Goal: Information Seeking & Learning: Learn about a topic

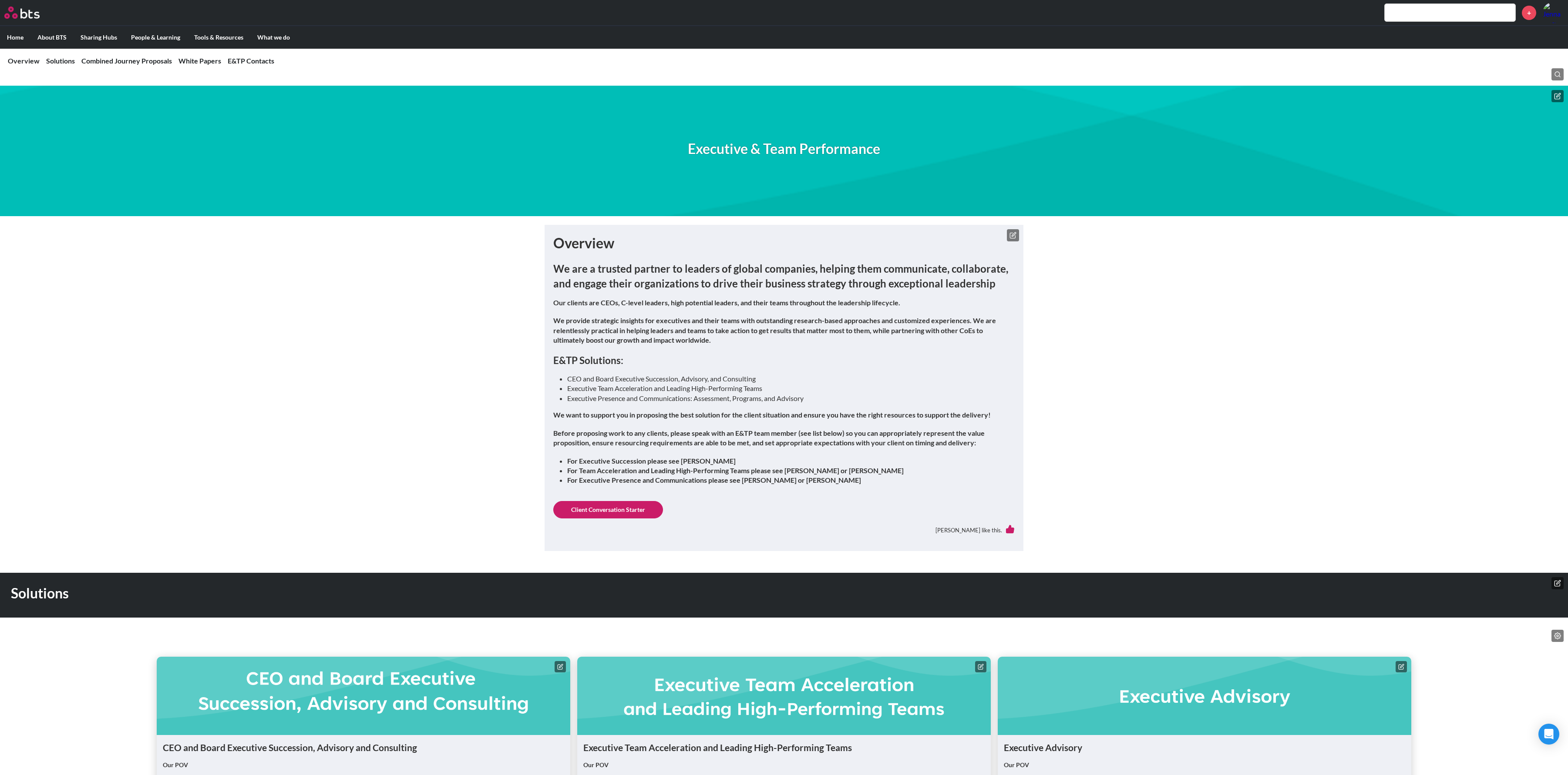
click at [1014, 236] on icon at bounding box center [1013, 235] width 7 height 7
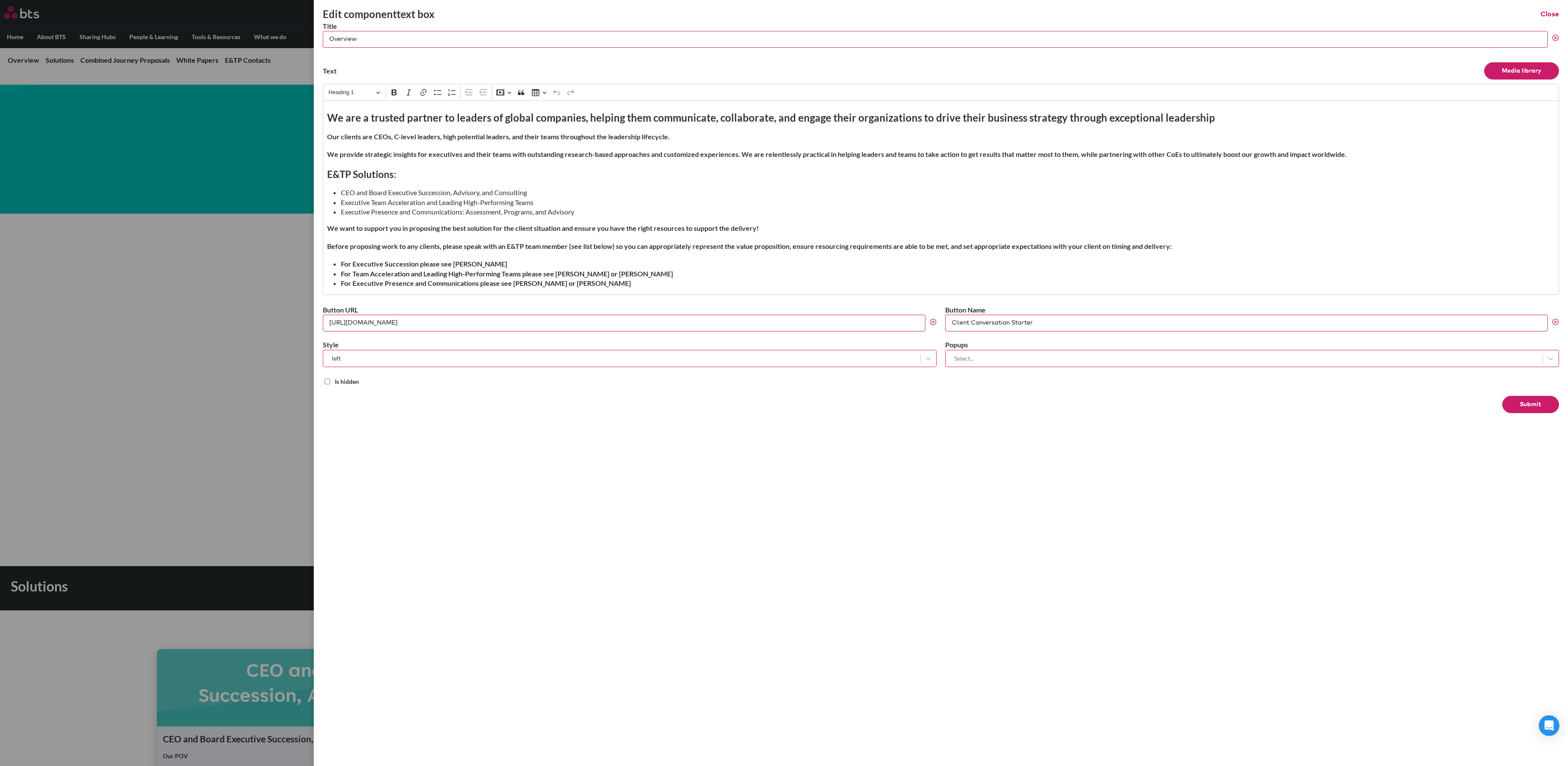
click at [1559, 14] on div "Edit component text box Close Title Overview Text Media library Rich Text Edito…" at bounding box center [940, 383] width 1255 height 766
click at [1551, 8] on div "Edit component text box Close" at bounding box center [940, 14] width 1236 height 15
click at [1547, 11] on button "Close" at bounding box center [1550, 15] width 18 height 10
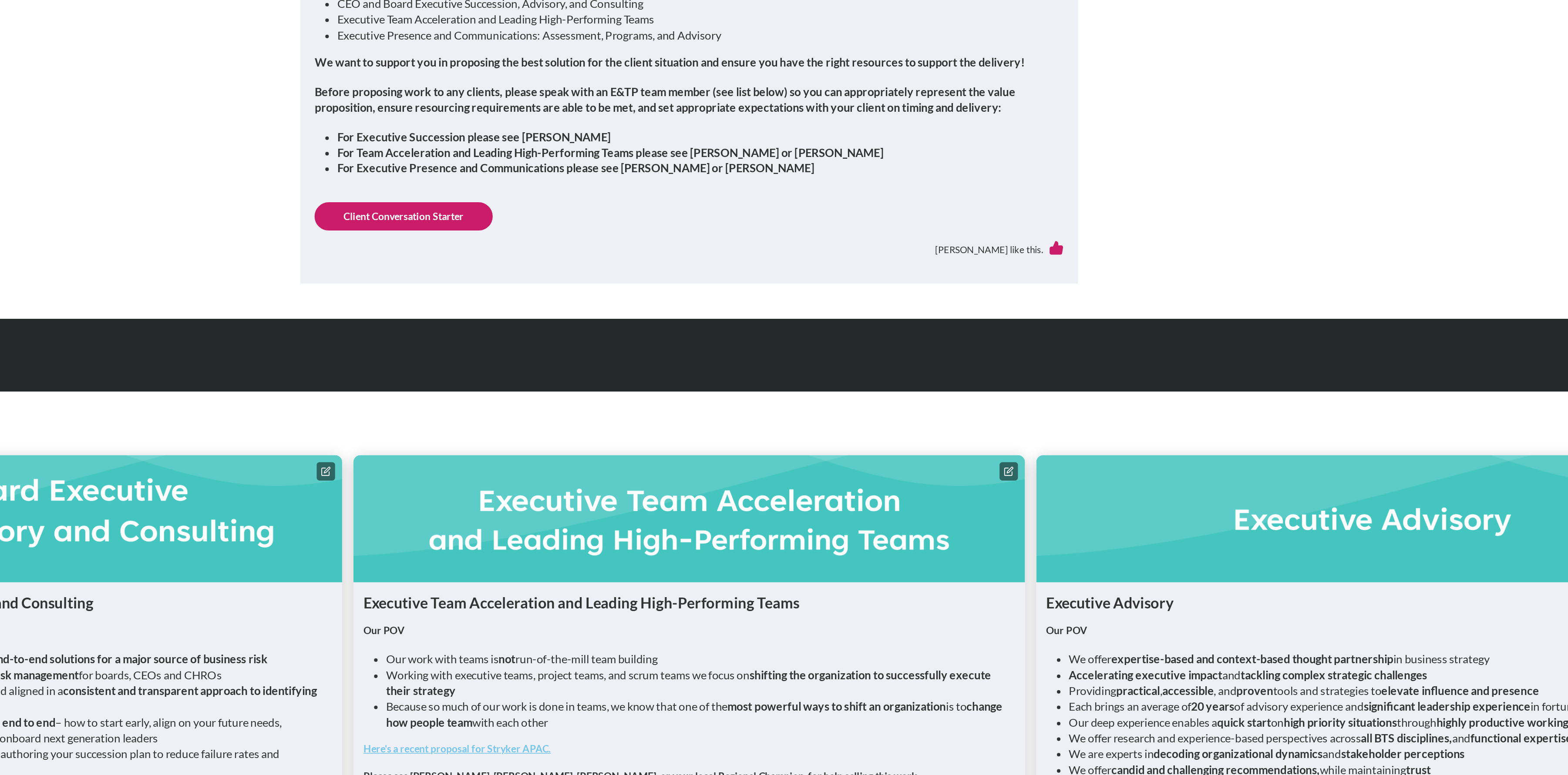
scroll to position [325, 0]
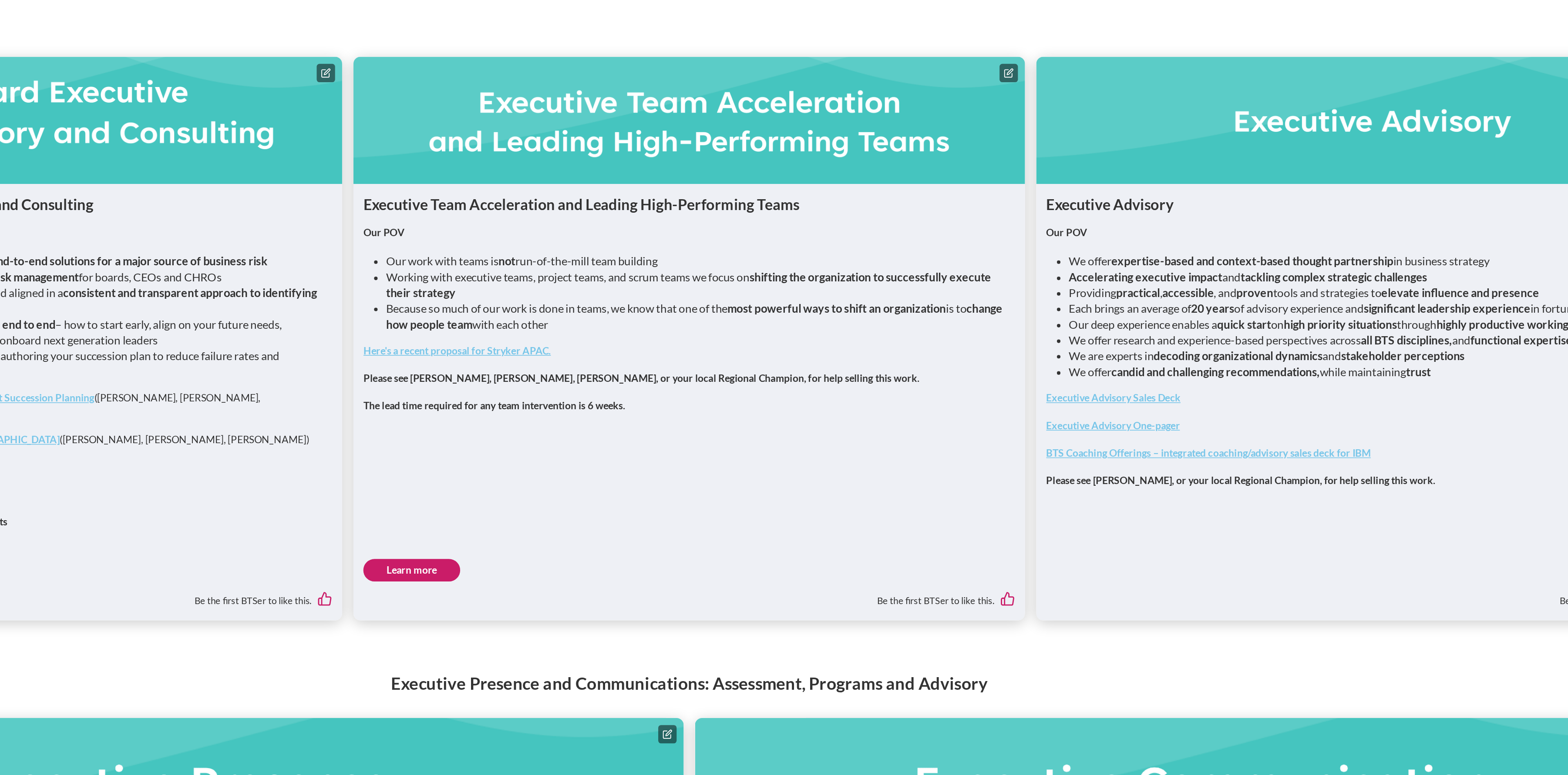
click at [625, 642] on link "Learn more" at bounding box center [613, 649] width 60 height 14
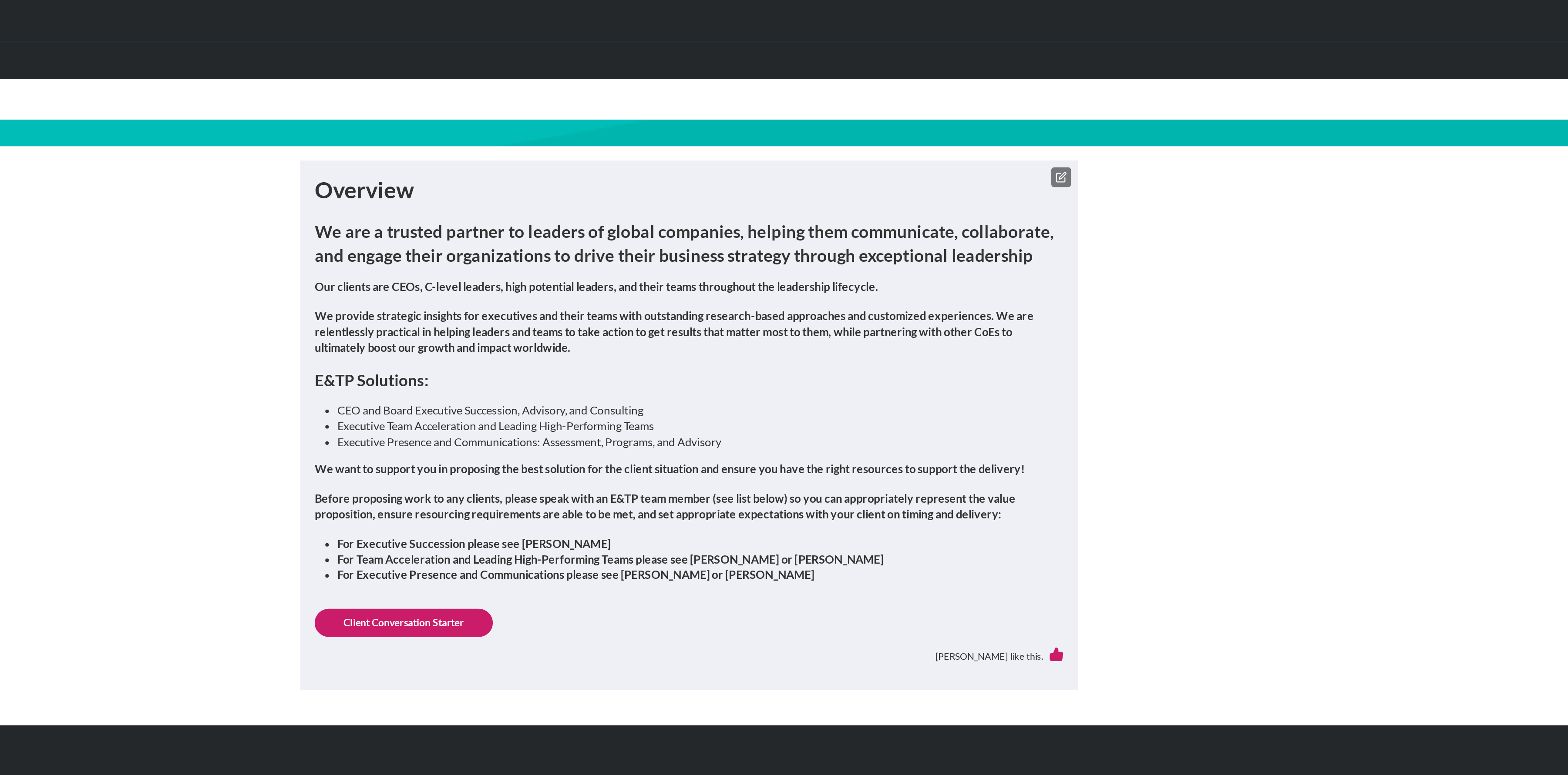
scroll to position [0, 0]
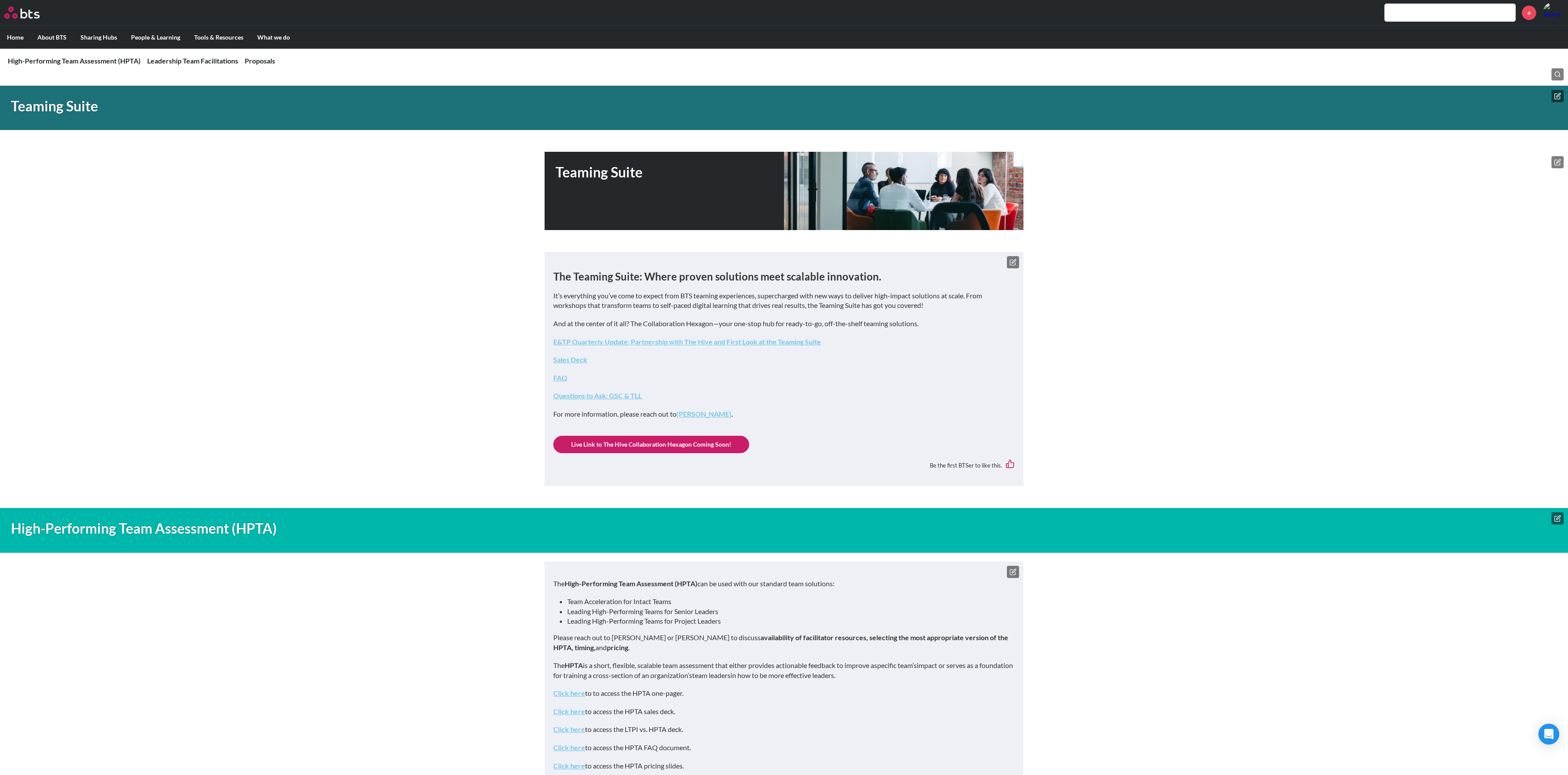
click at [558, 229] on div "Teaming Suite" at bounding box center [783, 190] width 479 height 78
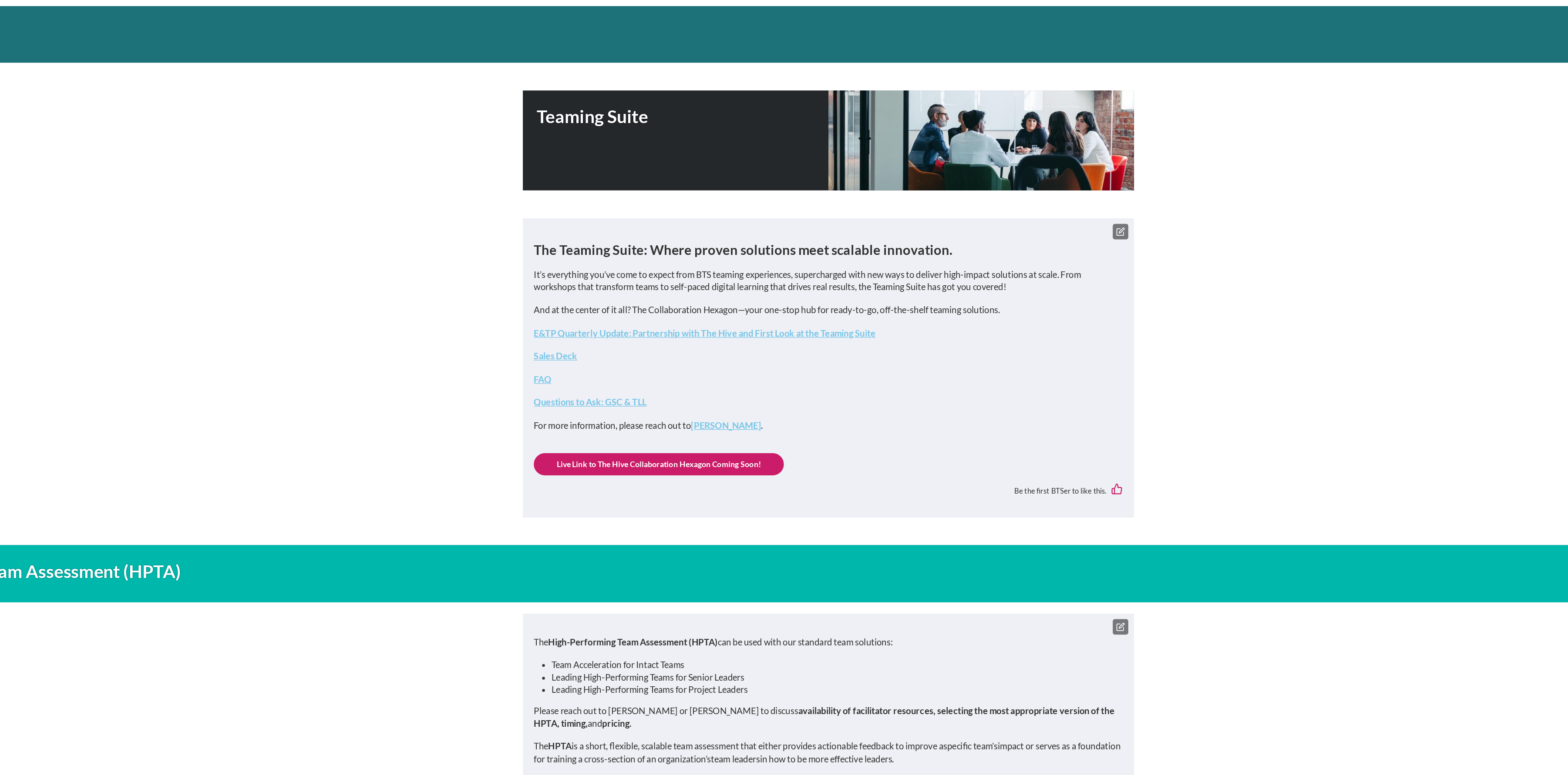
click at [1015, 263] on icon at bounding box center [1013, 262] width 7 height 7
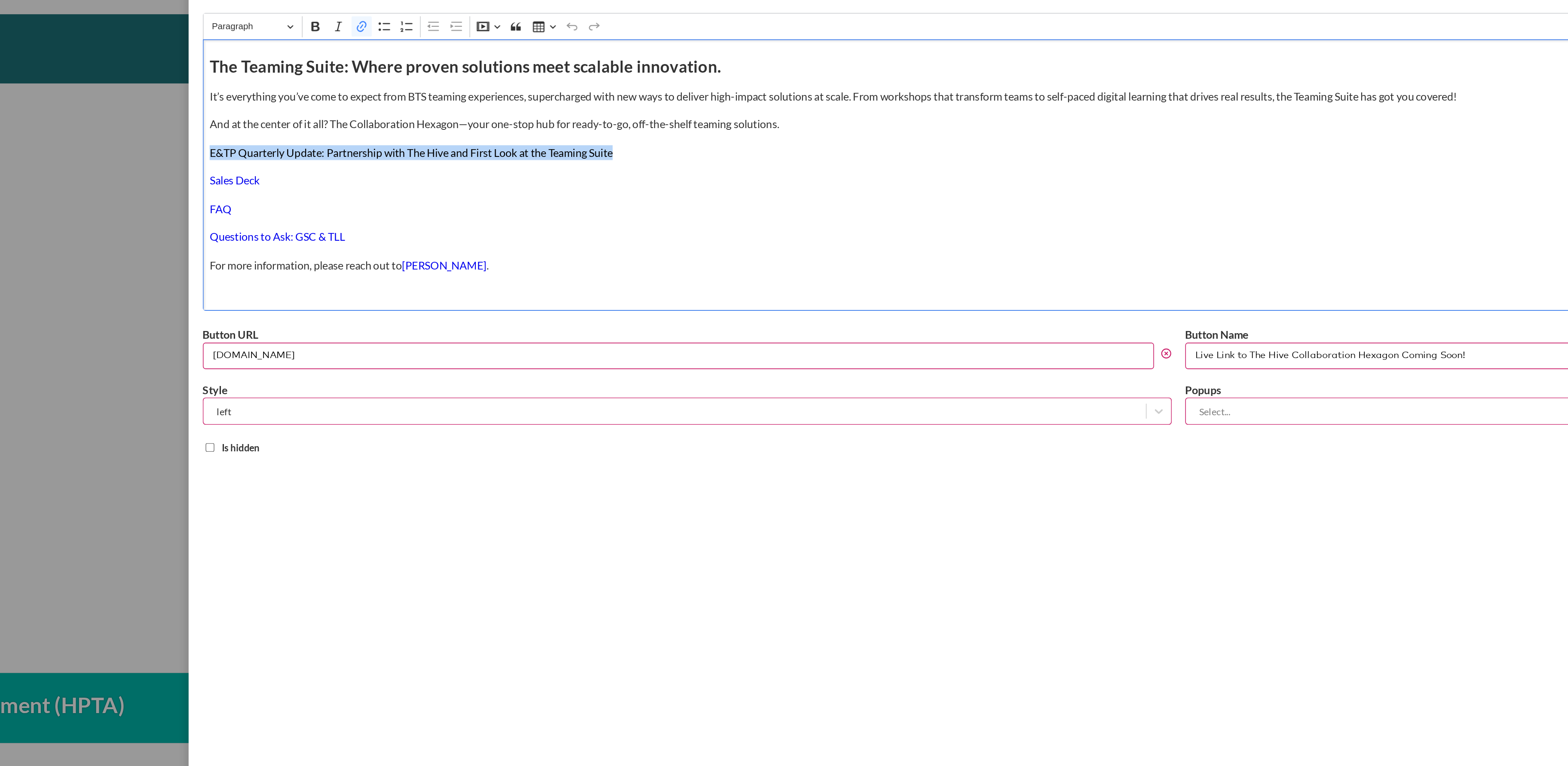
drag, startPoint x: 607, startPoint y: 178, endPoint x: 318, endPoint y: 175, distance: 289.0
click at [318, 175] on div "Edit component text box Close Title Text Media library Rich Text Editor Paragra…" at bounding box center [940, 383] width 1255 height 766
drag, startPoint x: 487, startPoint y: 177, endPoint x: 430, endPoint y: 177, distance: 57.0
click at [430, 177] on p "Teaming Suite Overview Session 1 - [DATE]" at bounding box center [940, 172] width 1227 height 10
drag, startPoint x: 428, startPoint y: 174, endPoint x: 321, endPoint y: 169, distance: 107.1
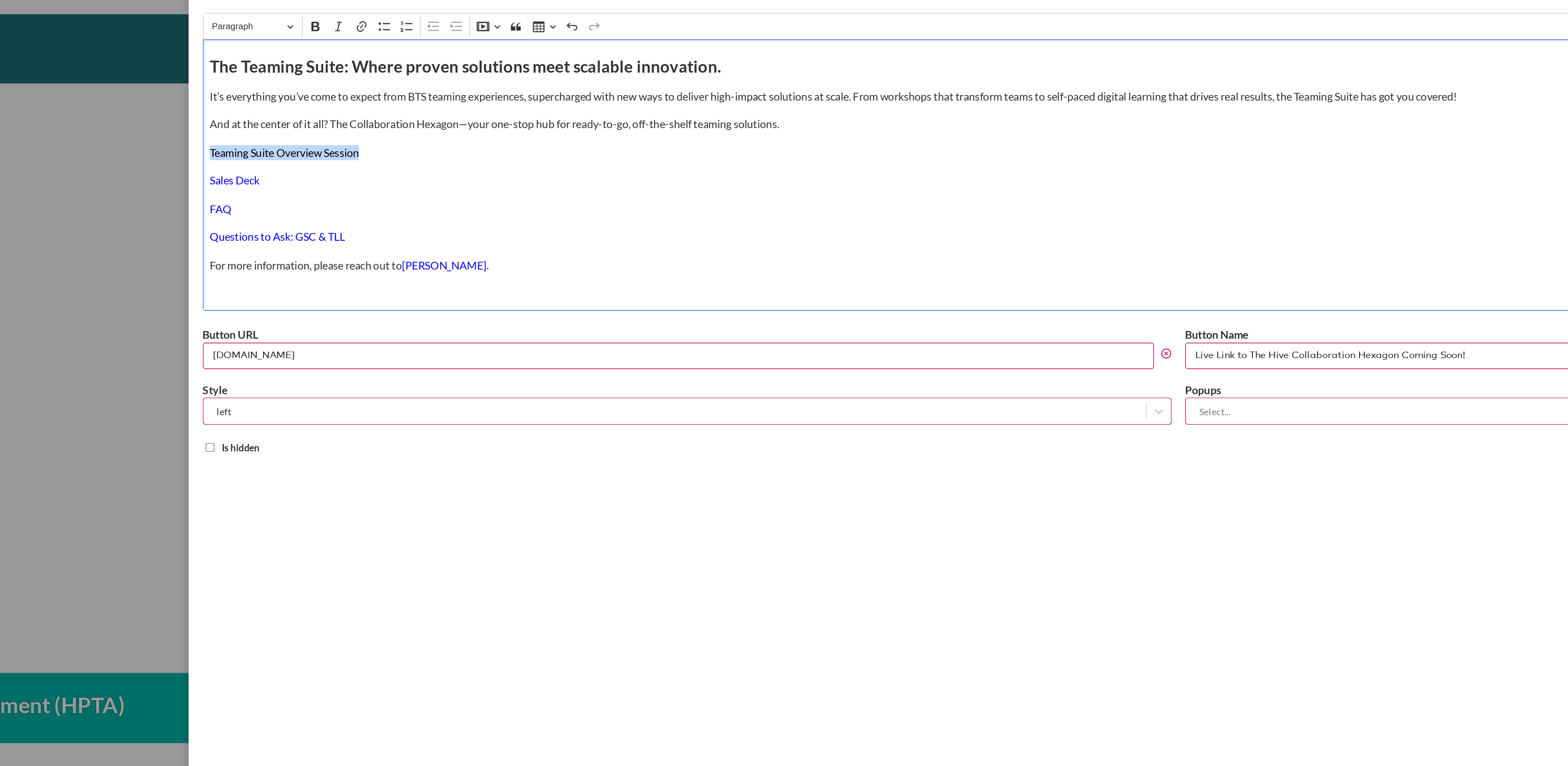
click at [321, 169] on div "Edit component text box Close Title Text Media library Rich Text Editor Paragra…" at bounding box center [940, 383] width 1255 height 766
click at [422, 96] on icon "Editor toolbar" at bounding box center [423, 93] width 9 height 9
type input "[URL][DOMAIN_NAME]"
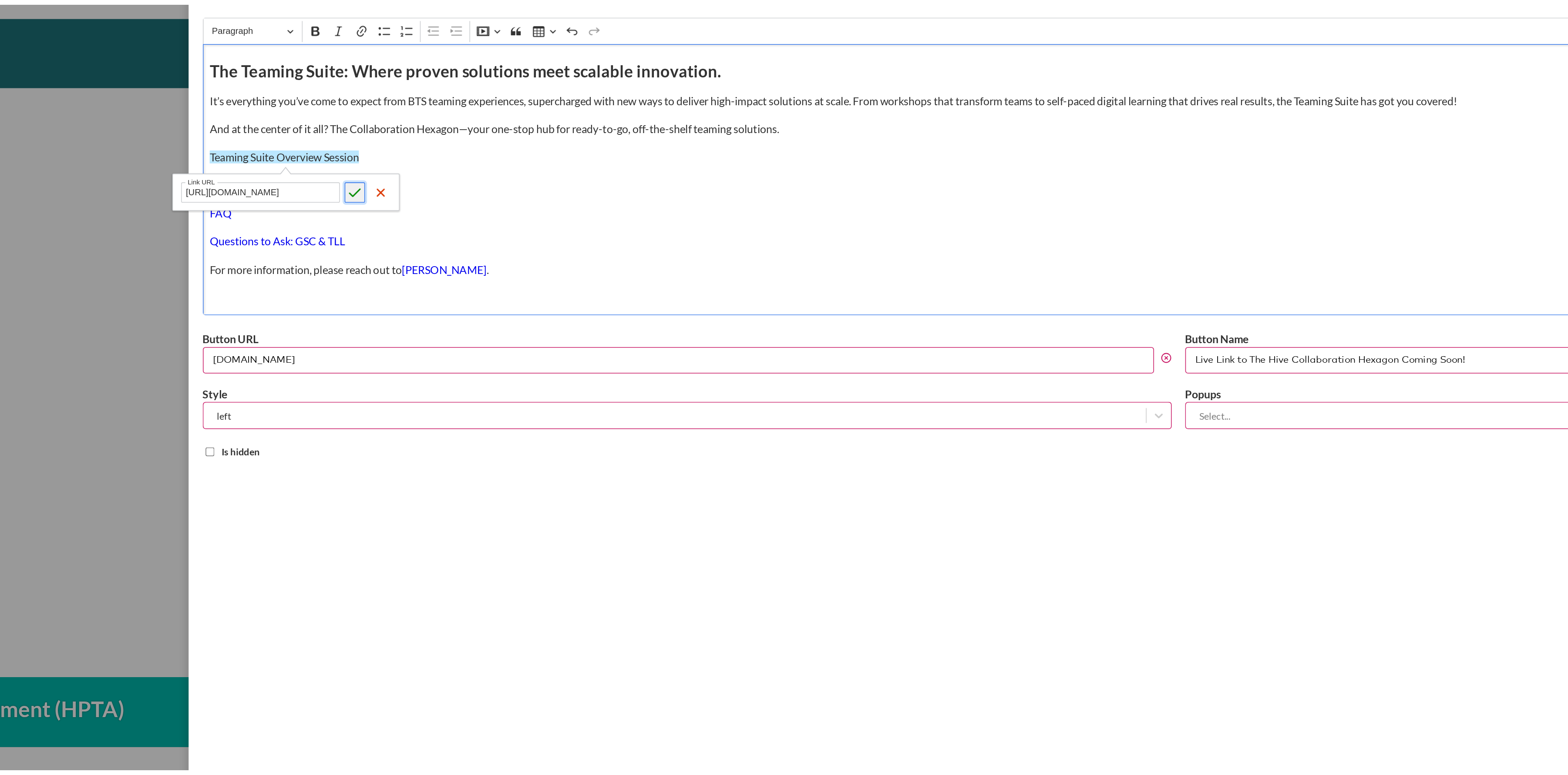
scroll to position [0, 0]
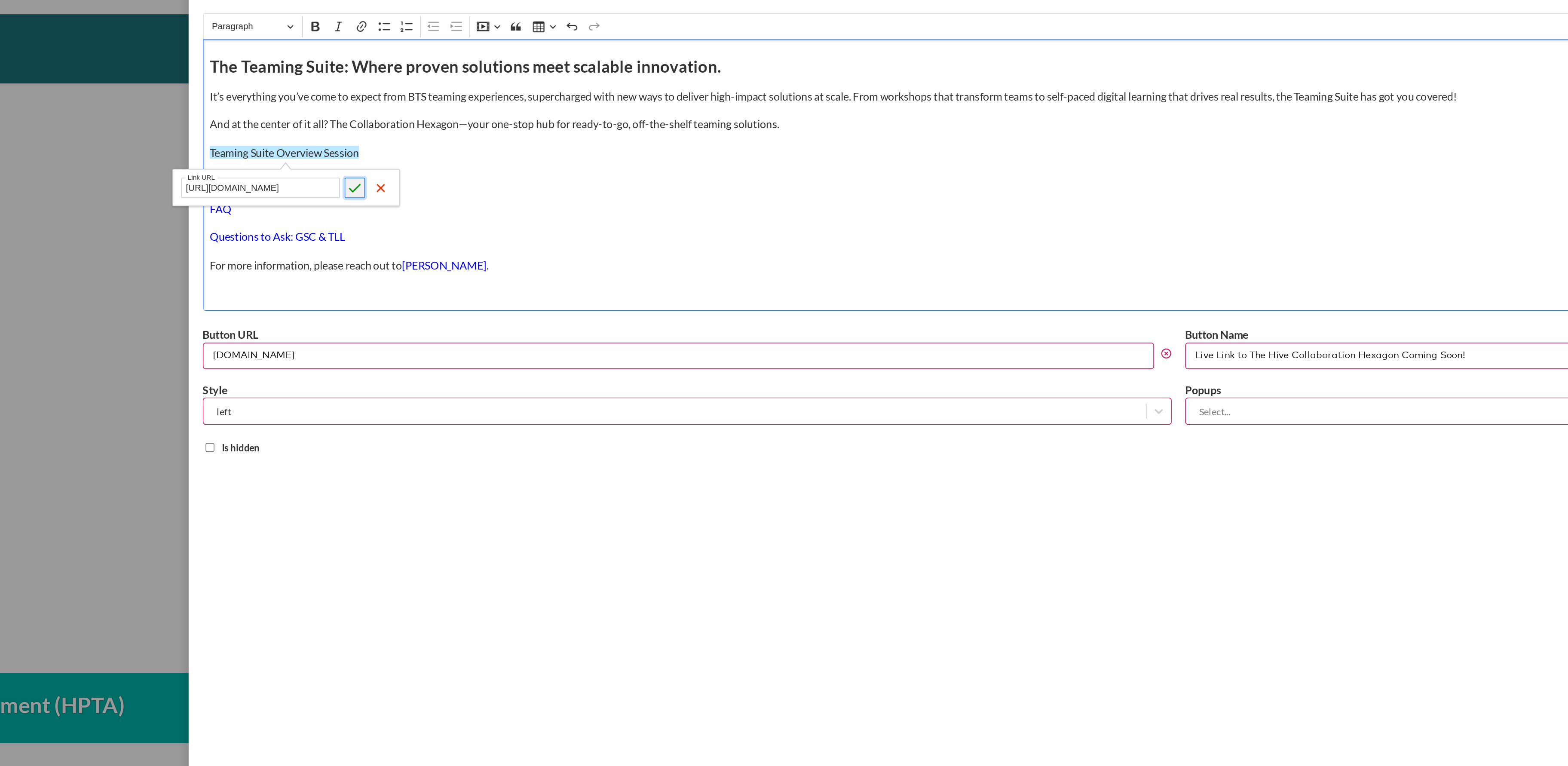
click at [416, 199] on icon "submit" at bounding box center [419, 195] width 9 height 9
click at [575, 206] on p "FAQ" at bounding box center [940, 208] width 1227 height 10
click at [416, 176] on link "Teaming Suite Overview Session" at bounding box center [374, 172] width 94 height 8
click at [387, 193] on icon "button" at bounding box center [383, 195] width 9 height 9
click at [416, 194] on icon "submit" at bounding box center [419, 195] width 9 height 9
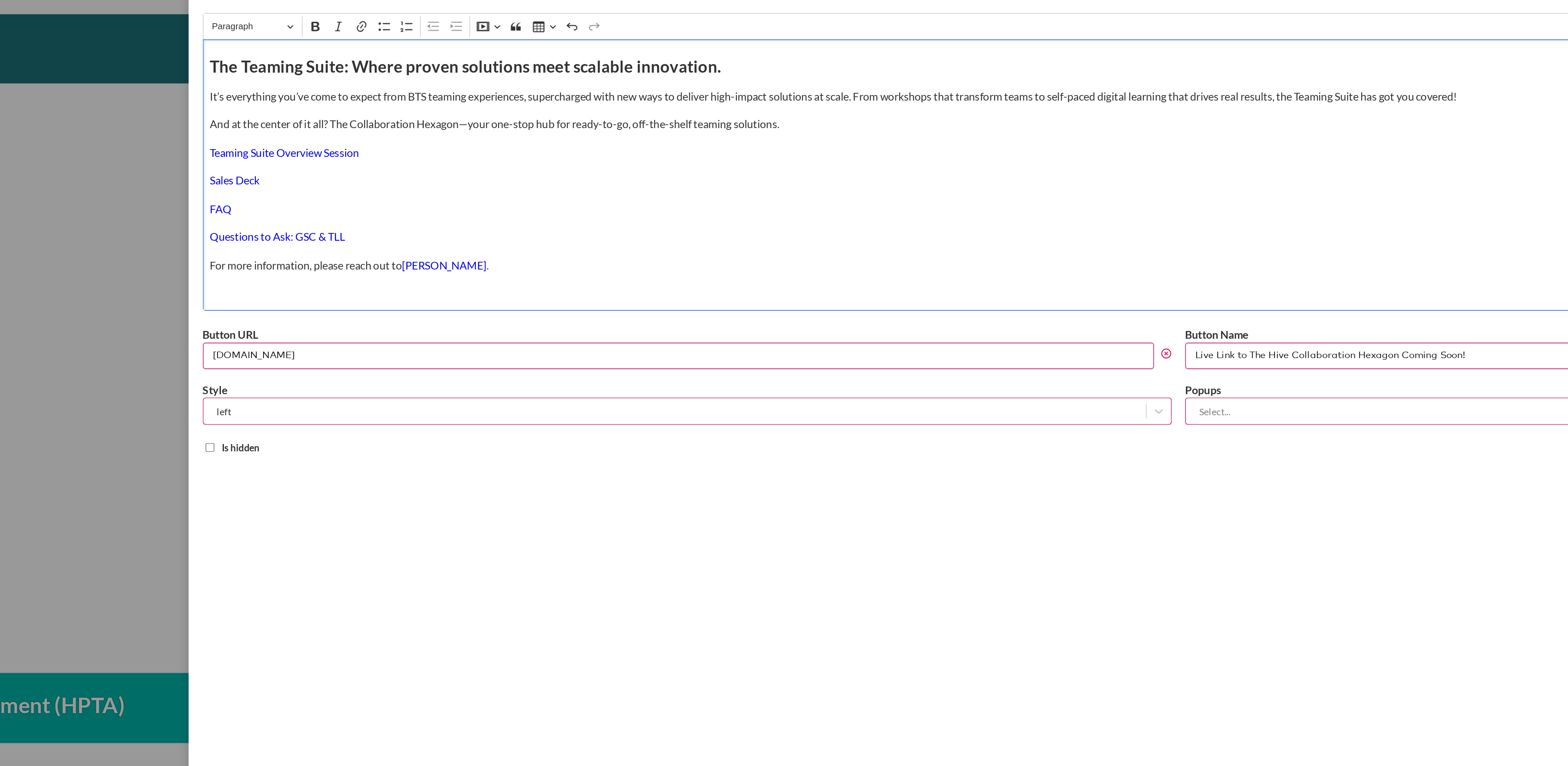
click at [502, 208] on p "FAQ" at bounding box center [940, 208] width 1227 height 10
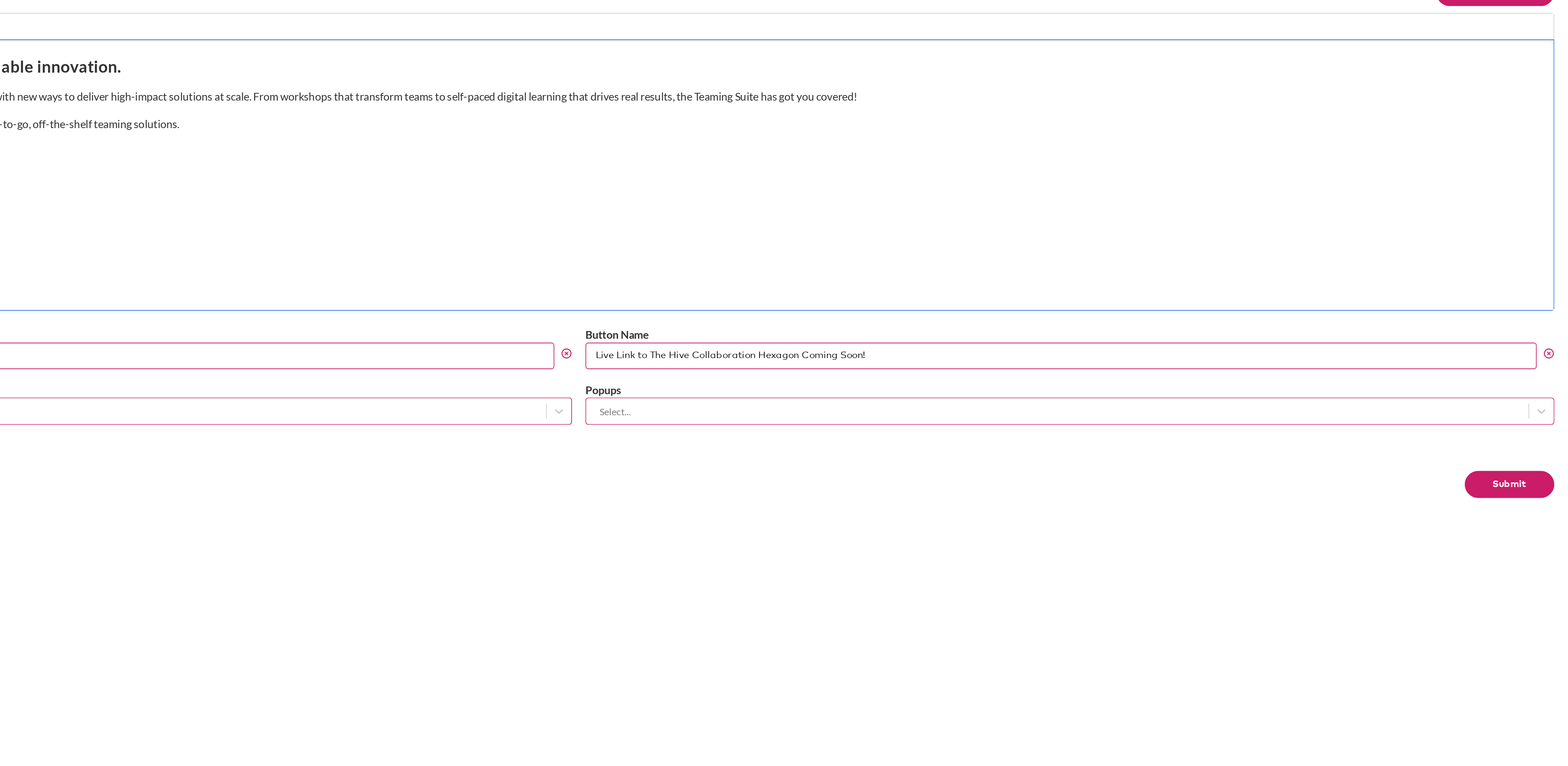
click at [1550, 385] on button "Submit" at bounding box center [1530, 382] width 57 height 17
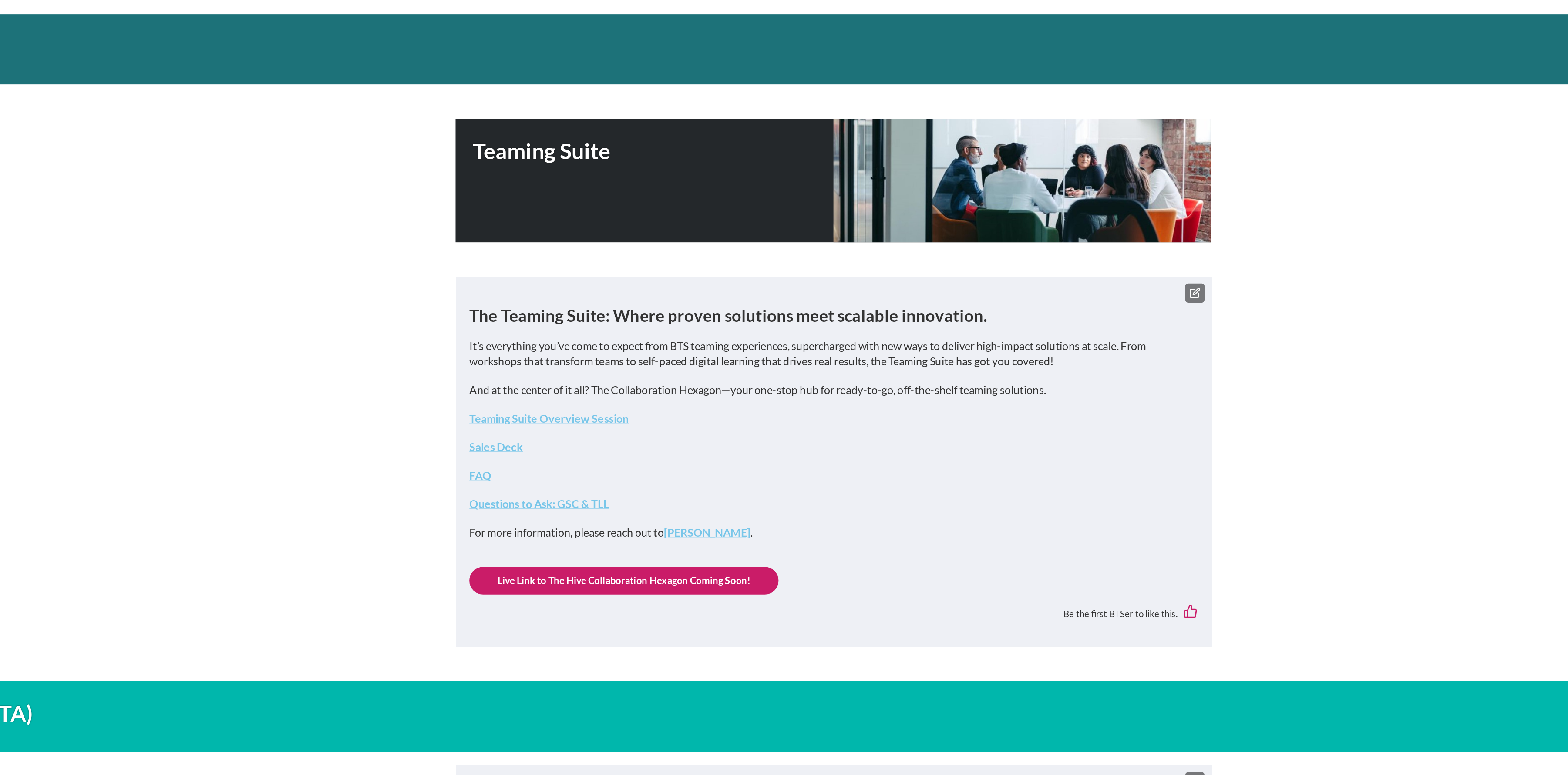
click at [627, 343] on link "Teaming Suite Overview Session" at bounding box center [604, 341] width 101 height 8
click at [482, 307] on main "High-Performing Team Assessment (HPTA) Leadership Team Facilitations Proposals …" at bounding box center [784, 789] width 1568 height 1480
